Goal: Task Accomplishment & Management: Complete application form

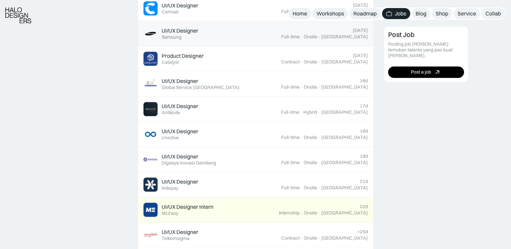
scroll to position [371, 0]
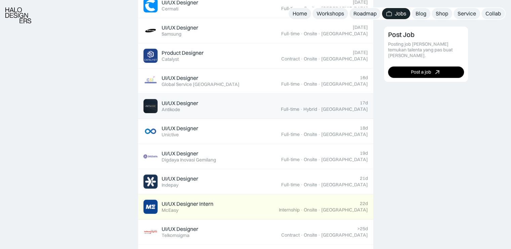
drag, startPoint x: 192, startPoint y: 105, endPoint x: 206, endPoint y: 108, distance: 14.3
click at [206, 108] on div "UI/UX Designer Featured Antikode" at bounding box center [213, 106] width 138 height 14
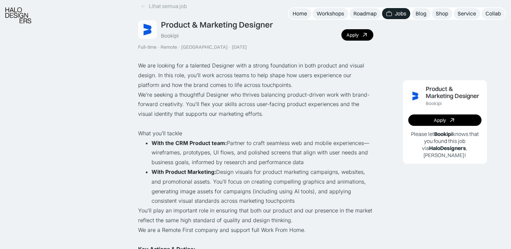
scroll to position [127, 0]
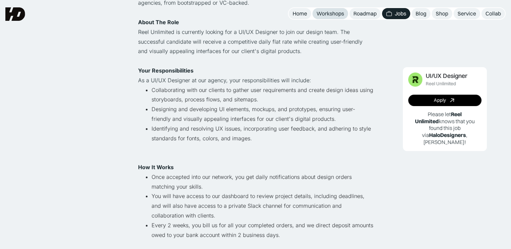
scroll to position [130, 0]
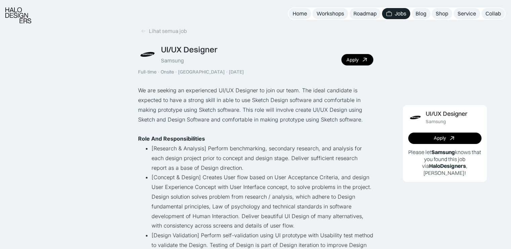
scroll to position [9, 0]
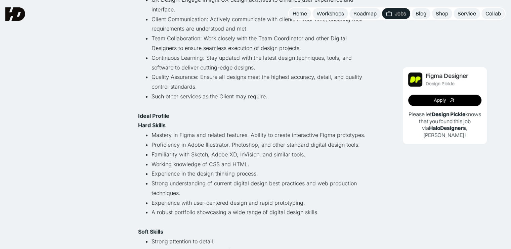
scroll to position [205, 0]
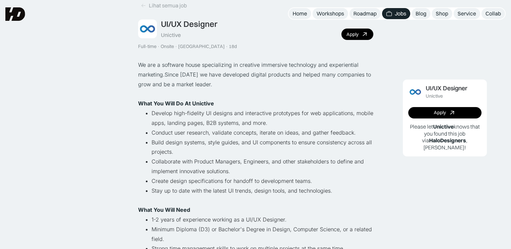
scroll to position [23, 0]
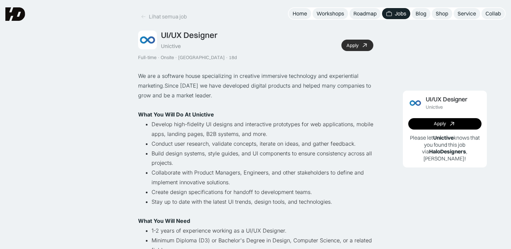
click at [354, 42] on link "Apply" at bounding box center [358, 45] width 32 height 11
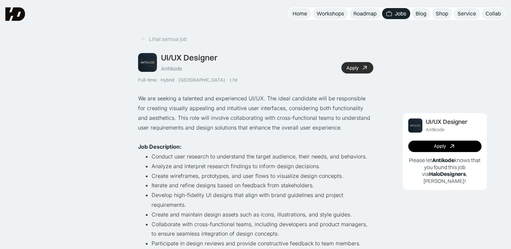
click at [362, 70] on icon at bounding box center [365, 68] width 10 height 10
